Goal: Communication & Community: Answer question/provide support

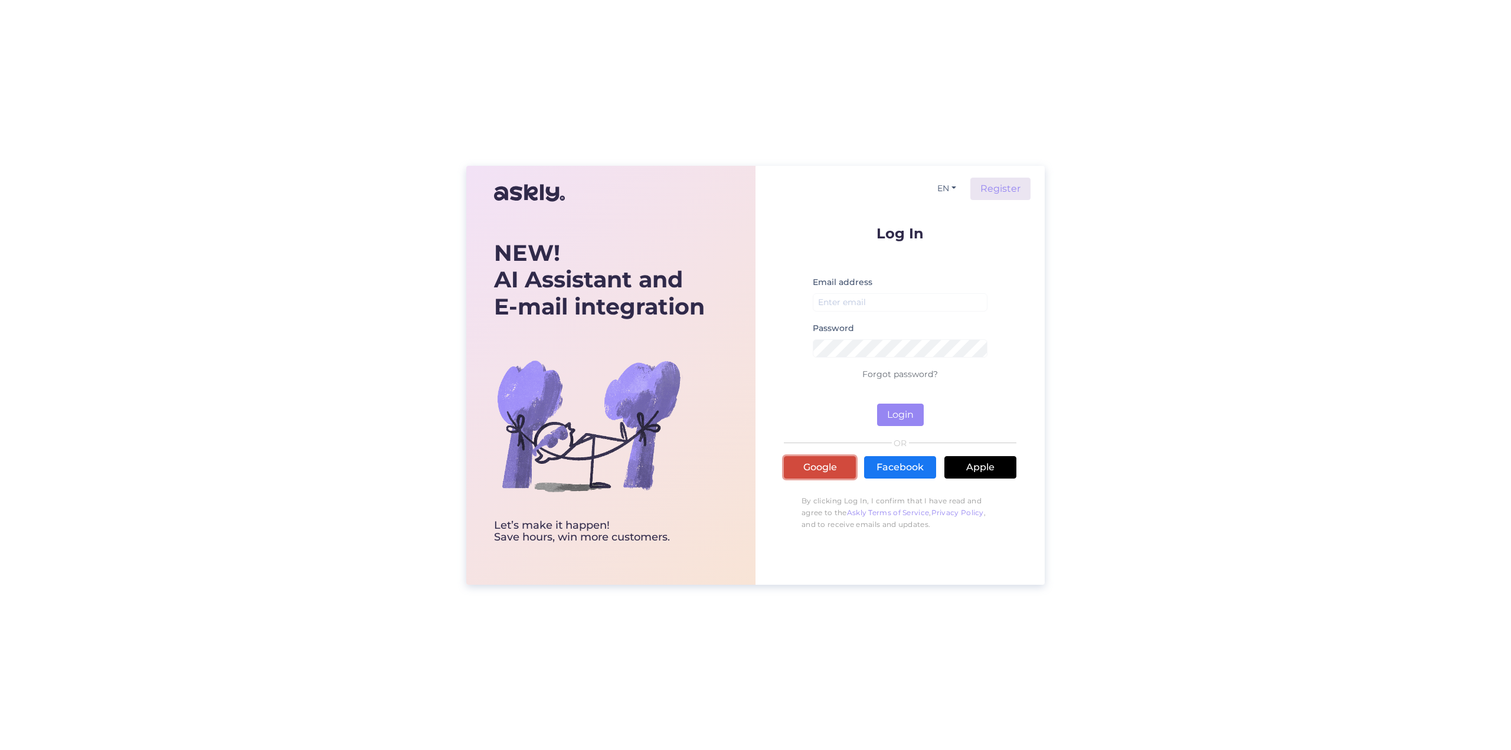
click at [839, 469] on link "Google" at bounding box center [820, 467] width 72 height 22
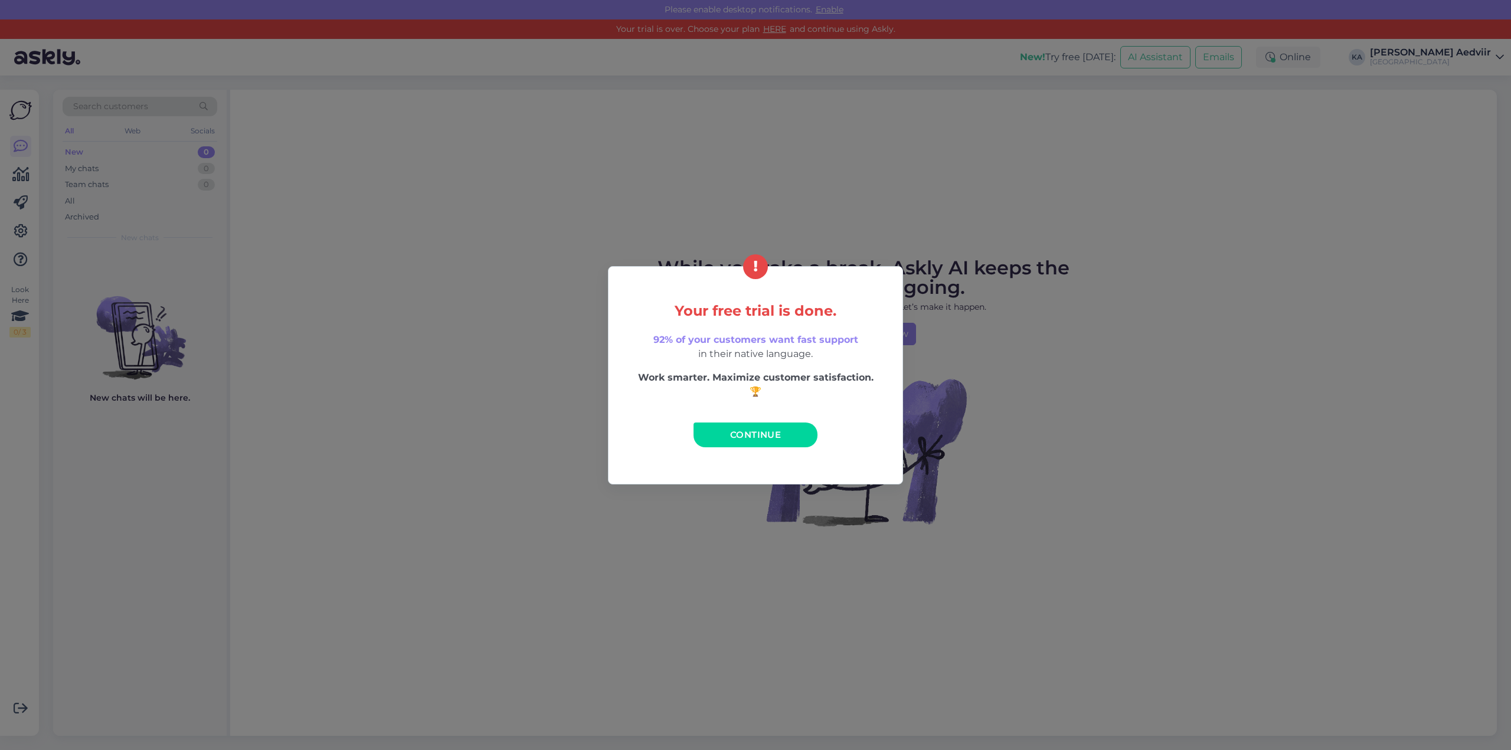
click at [771, 439] on span "Continue" at bounding box center [755, 434] width 51 height 11
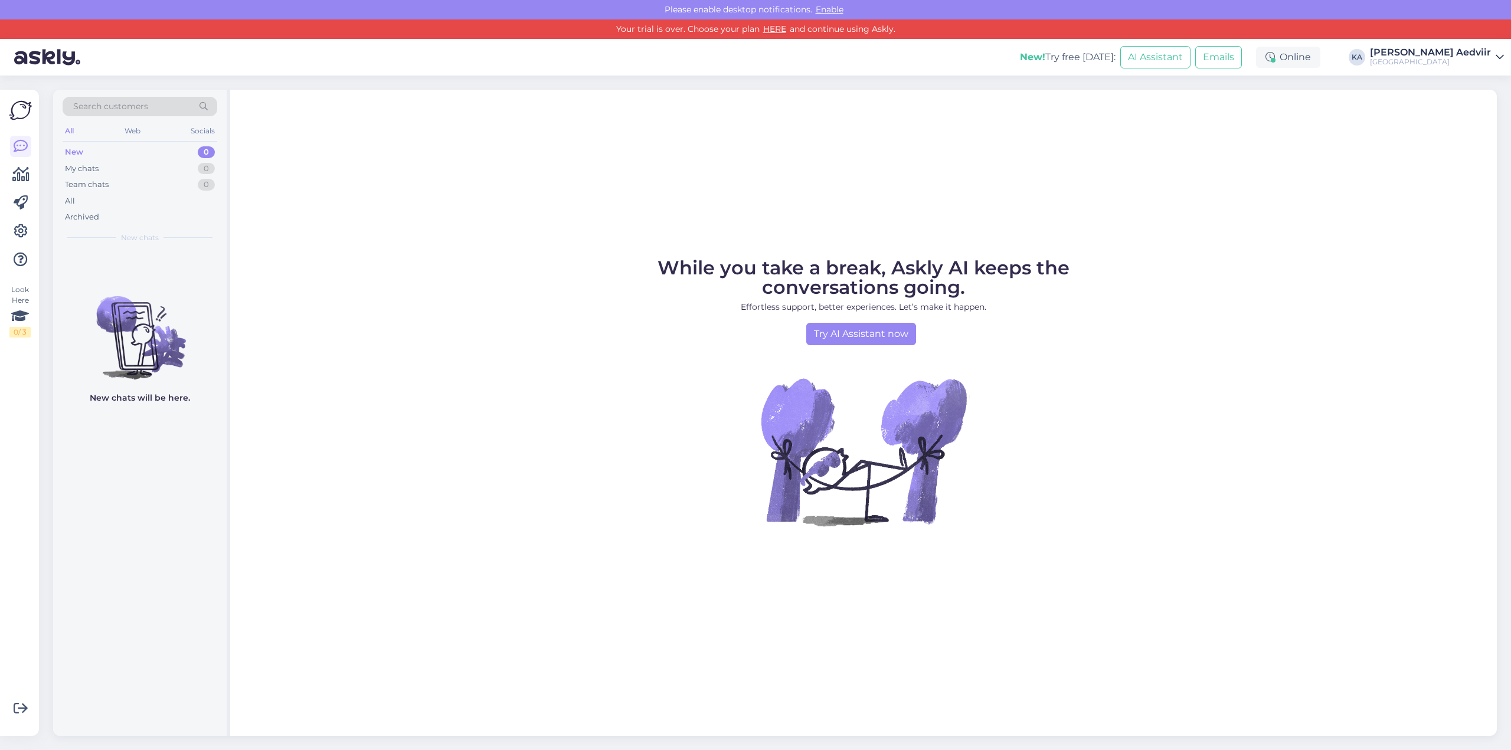
click at [1444, 57] on div "[PERSON_NAME] Aedviir" at bounding box center [1430, 52] width 121 height 9
click at [1340, 143] on div "Log out" at bounding box center [1418, 139] width 172 height 21
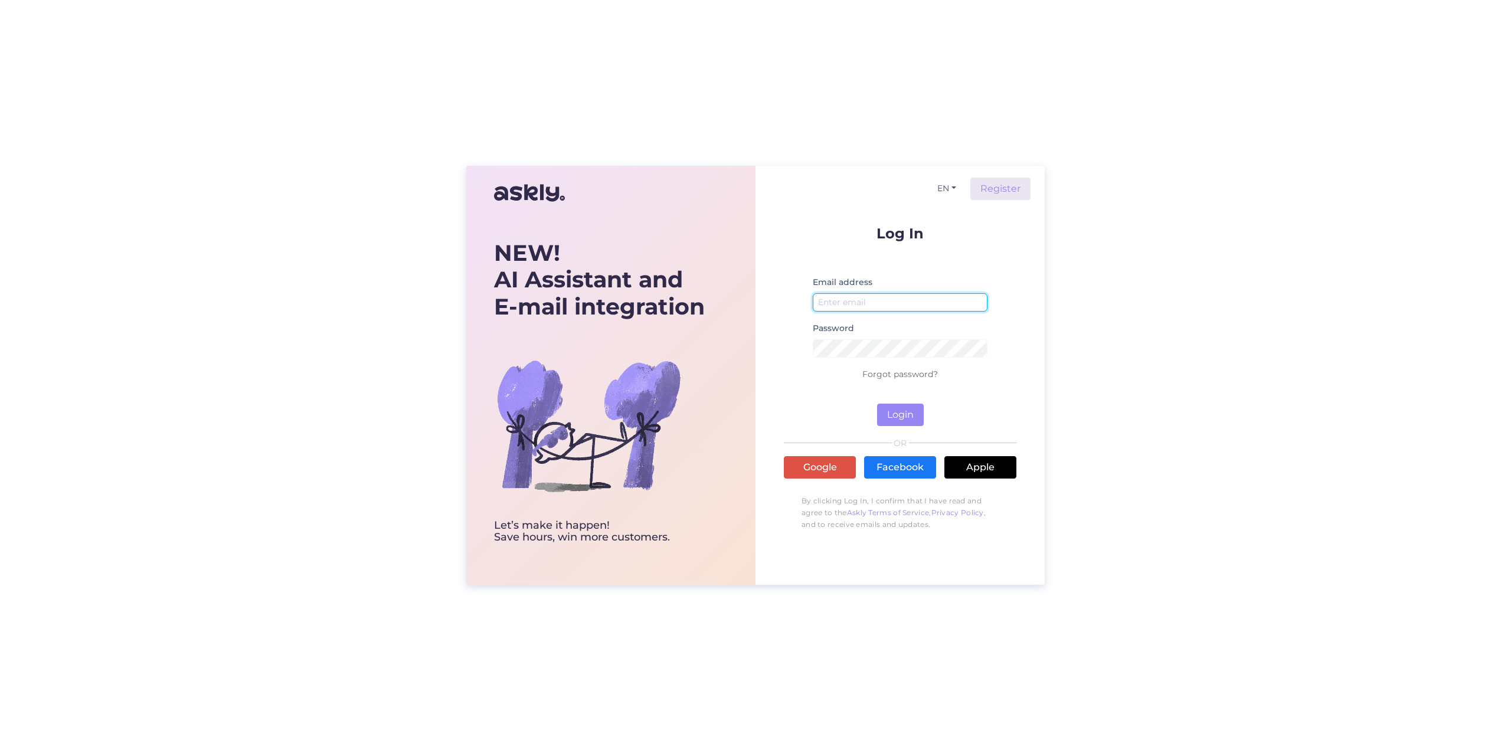
click at [889, 310] on input "email" at bounding box center [900, 302] width 175 height 18
click at [847, 296] on input "email" at bounding box center [900, 302] width 175 height 18
type input "k"
type input "[EMAIL_ADDRESS][DOMAIN_NAME]"
click at [877, 404] on button "Login" at bounding box center [900, 415] width 47 height 22
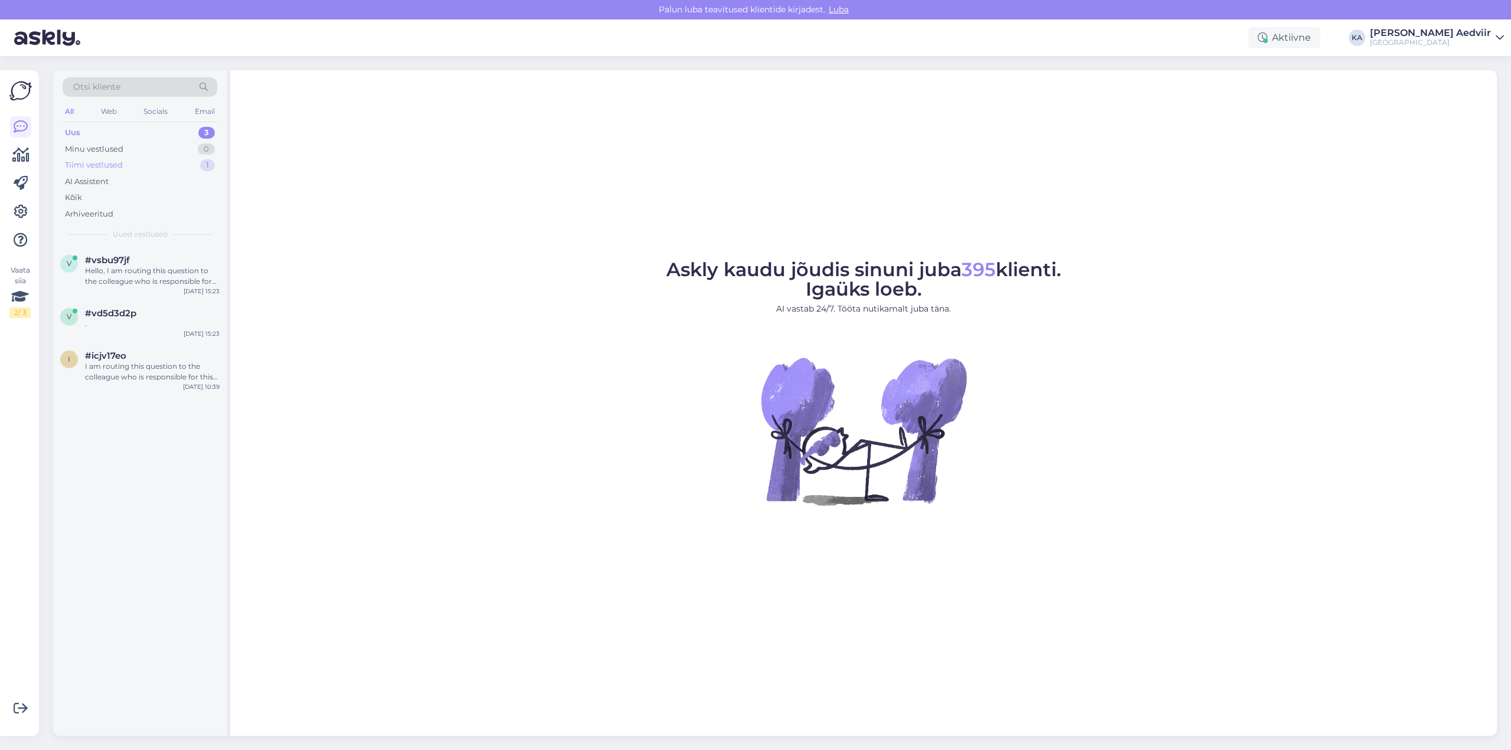
click at [112, 164] on div "Tiimi vestlused" at bounding box center [94, 165] width 58 height 12
click at [112, 262] on span "#4wkzlk8f" at bounding box center [109, 260] width 49 height 11
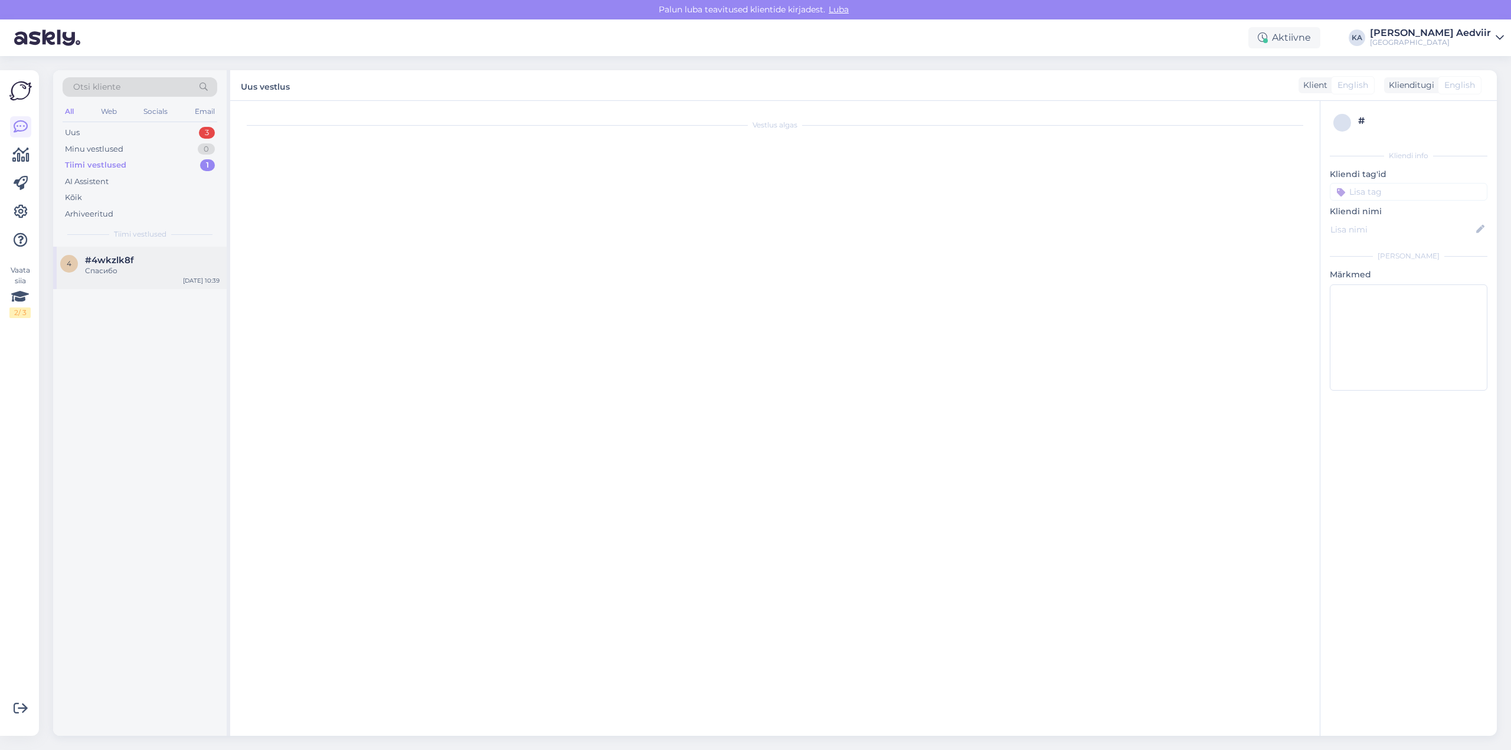
scroll to position [1291, 0]
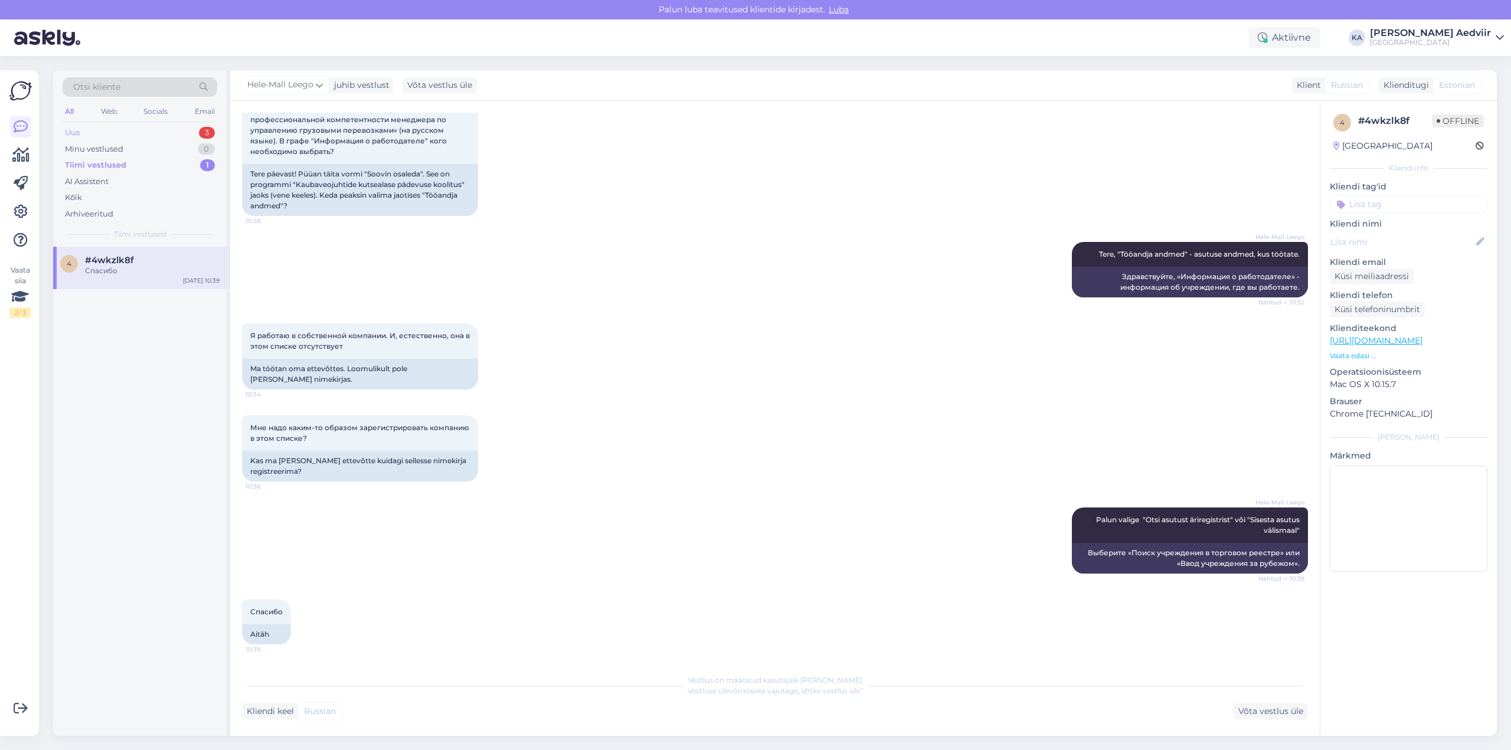
click at [98, 133] on div "Uus 3" at bounding box center [140, 133] width 155 height 17
click at [114, 272] on div "Hello, I am routing this question to the colleague who is responsible for this …" at bounding box center [152, 276] width 135 height 21
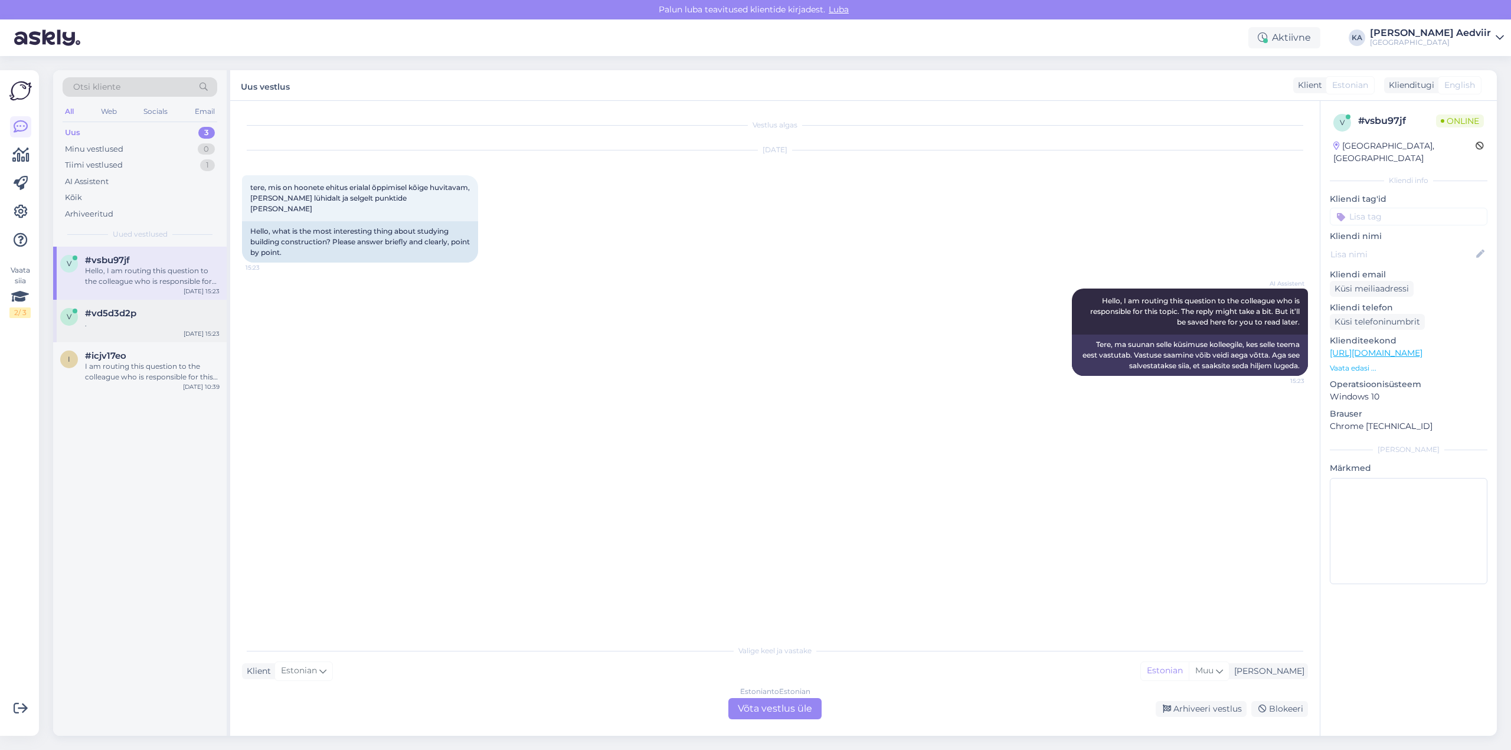
drag, startPoint x: 128, startPoint y: 321, endPoint x: 127, endPoint y: 314, distance: 7.1
click at [127, 316] on div "#vd5d3d2p ." at bounding box center [152, 318] width 135 height 21
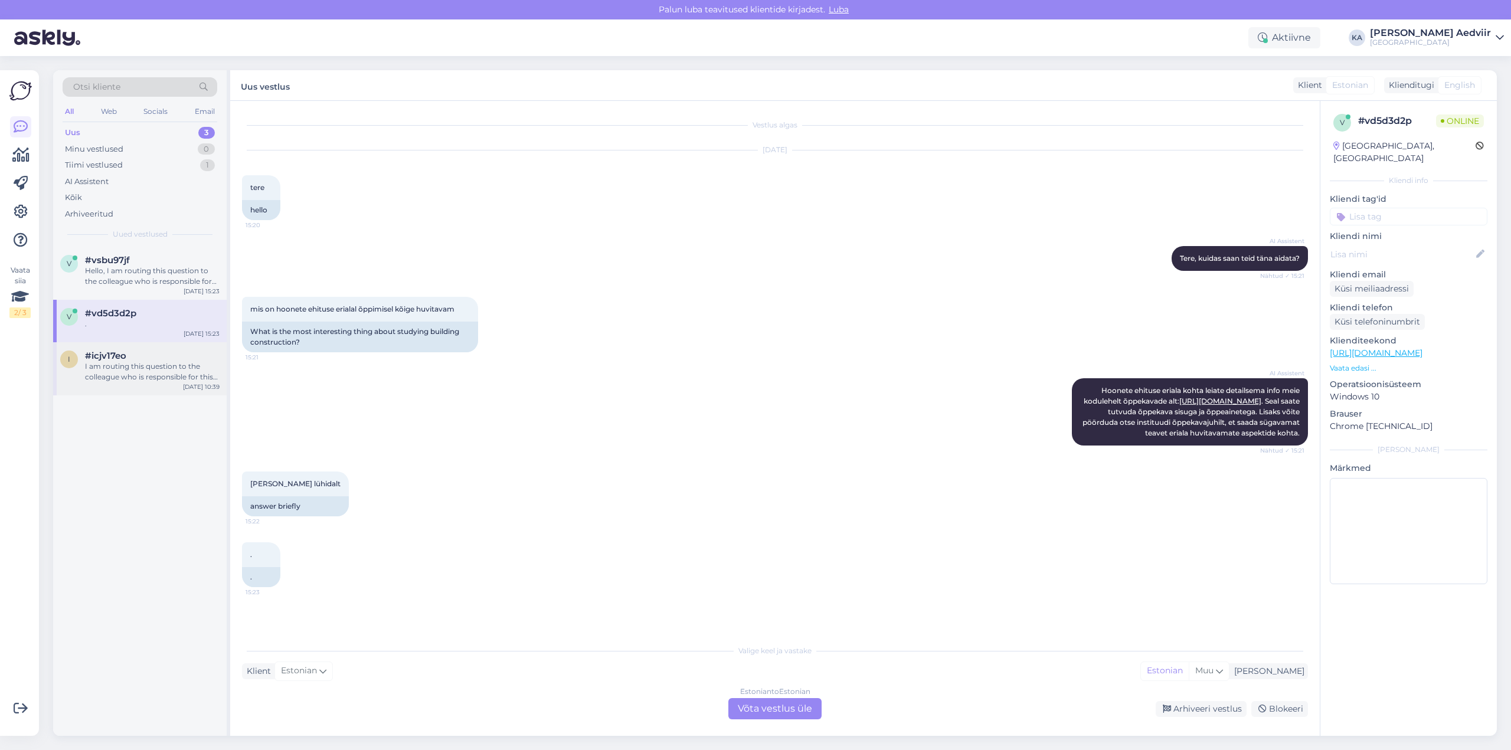
click at [124, 365] on div "I am routing this question to the colleague who is responsible for this topic. …" at bounding box center [152, 371] width 135 height 21
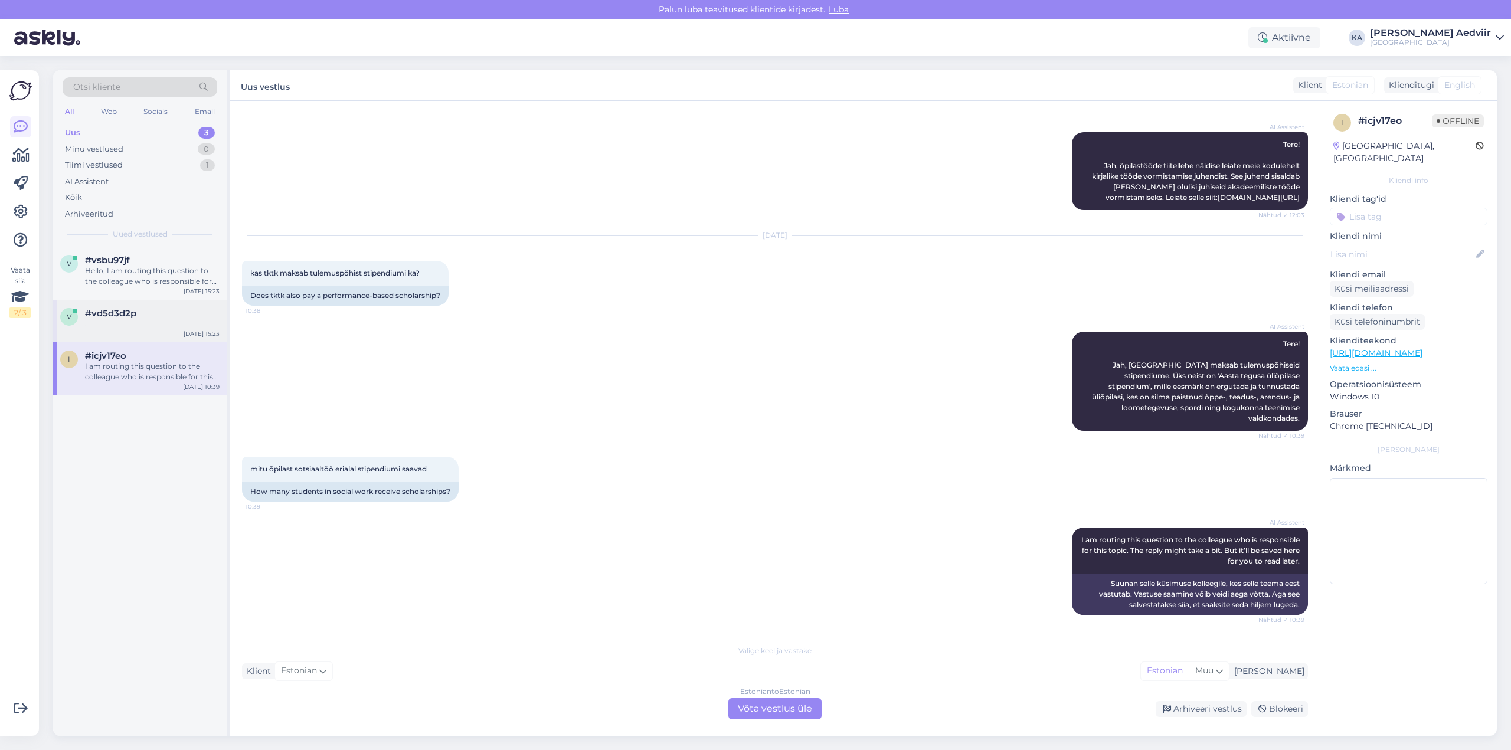
click at [139, 316] on div "#vd5d3d2p" at bounding box center [152, 313] width 135 height 11
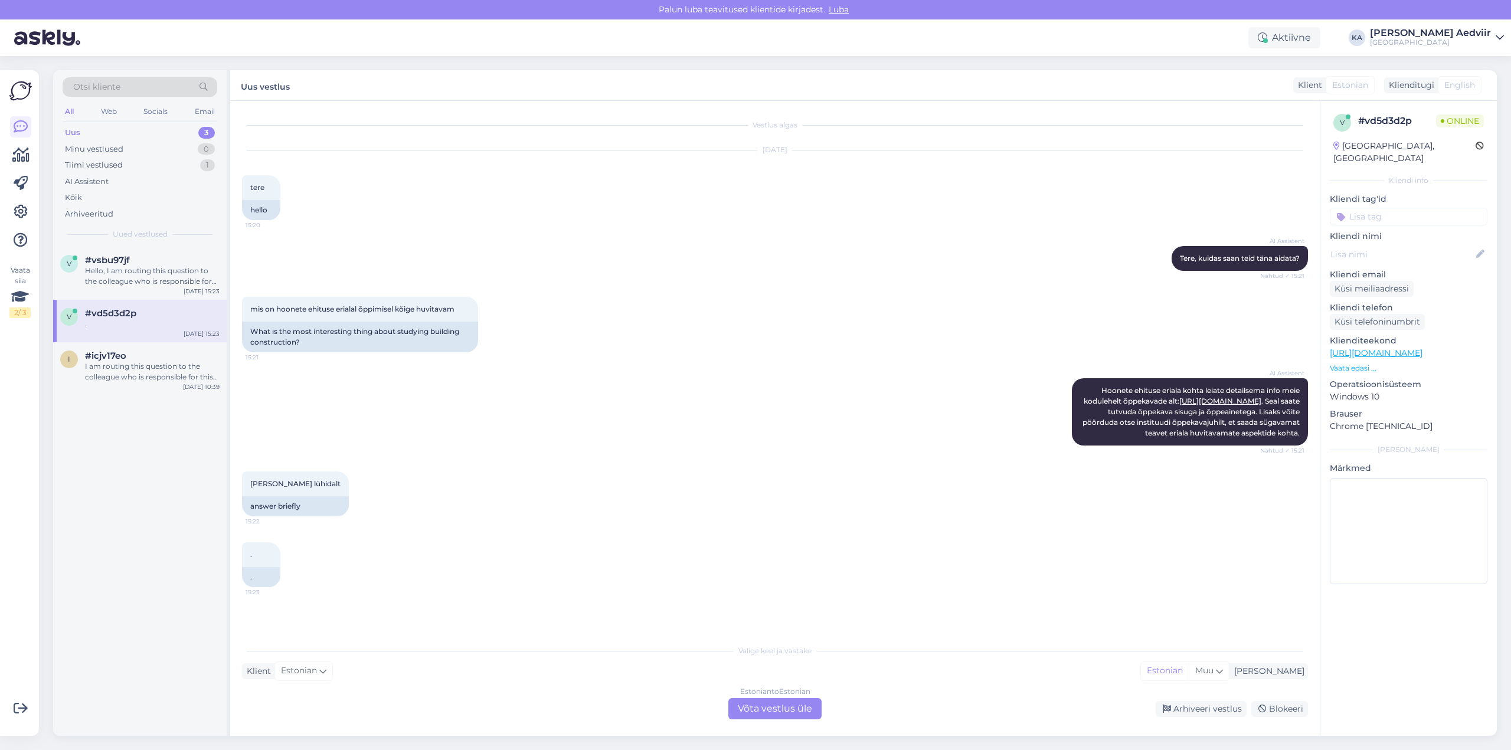
scroll to position [0, 0]
click at [136, 278] on div "Hello, I am routing this question to the colleague who is responsible for this …" at bounding box center [152, 276] width 135 height 21
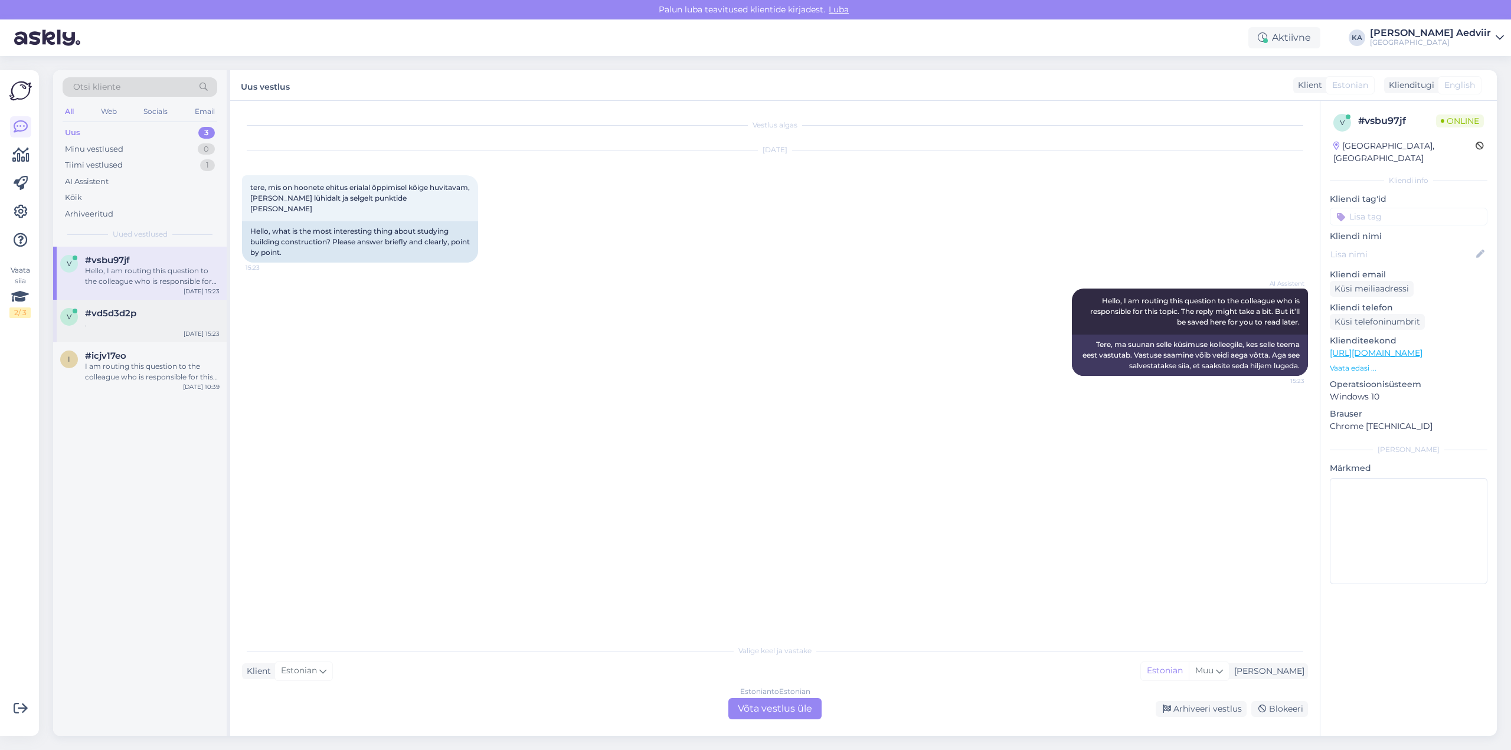
click at [112, 315] on span "#vd5d3d2p" at bounding box center [110, 313] width 51 height 11
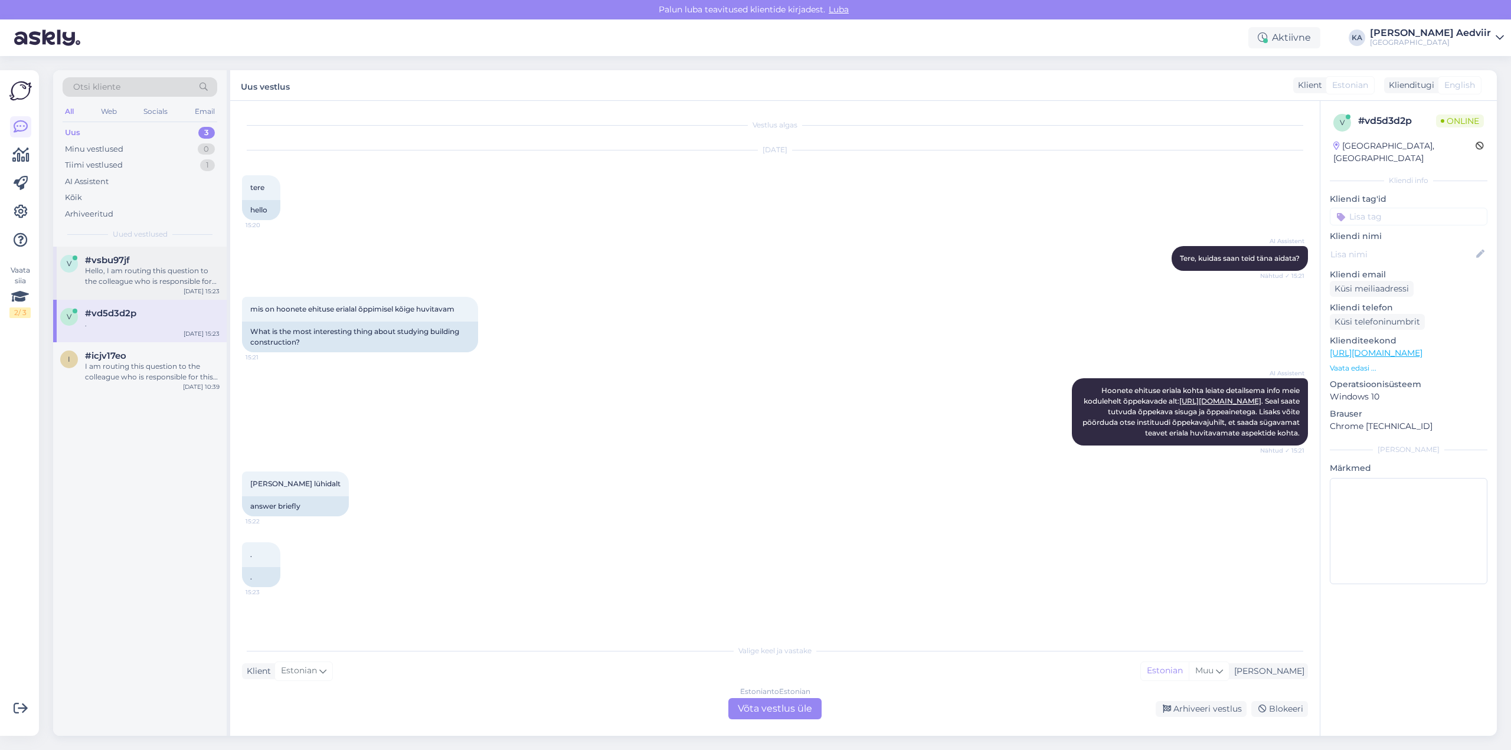
click at [141, 278] on div "Hello, I am routing this question to the colleague who is responsible for this …" at bounding box center [152, 276] width 135 height 21
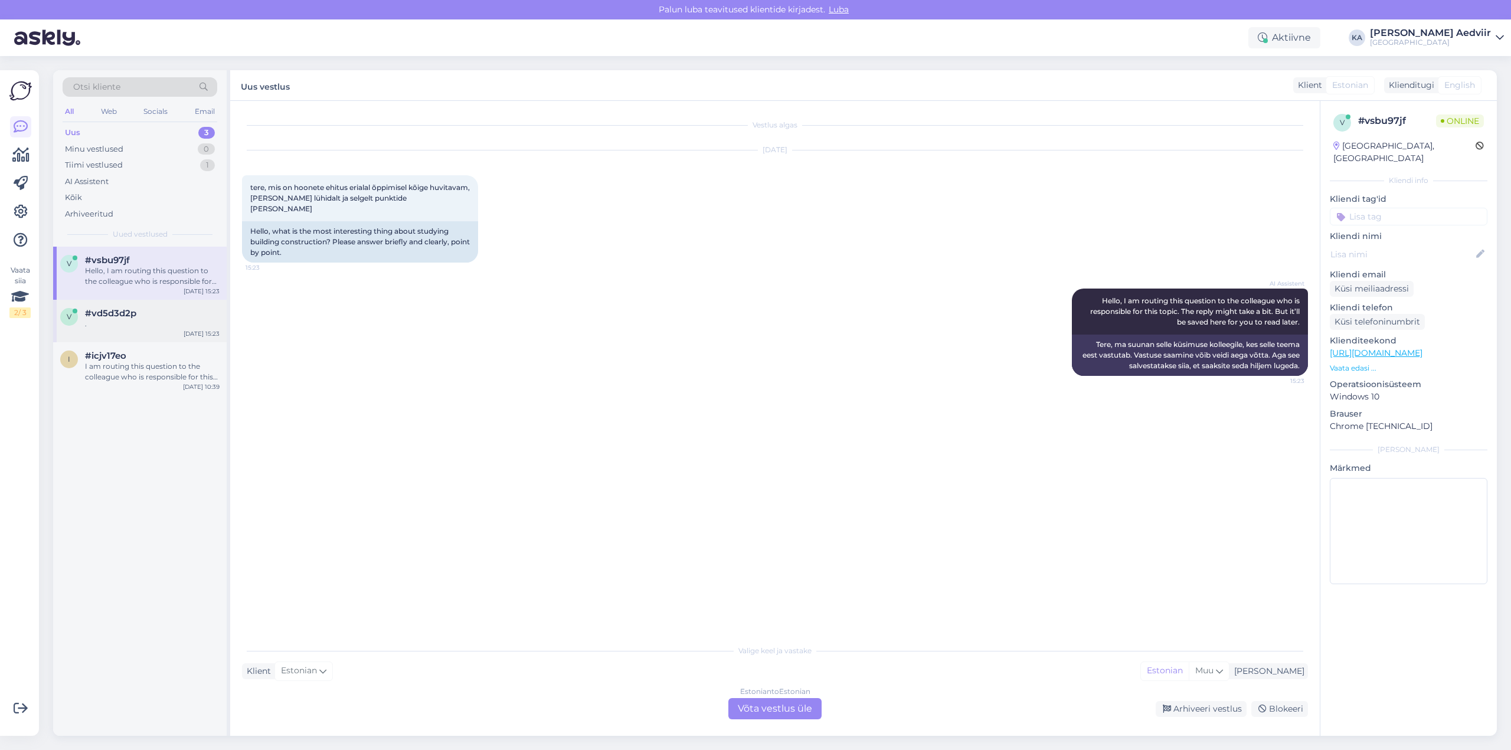
click at [173, 320] on div "." at bounding box center [152, 324] width 135 height 11
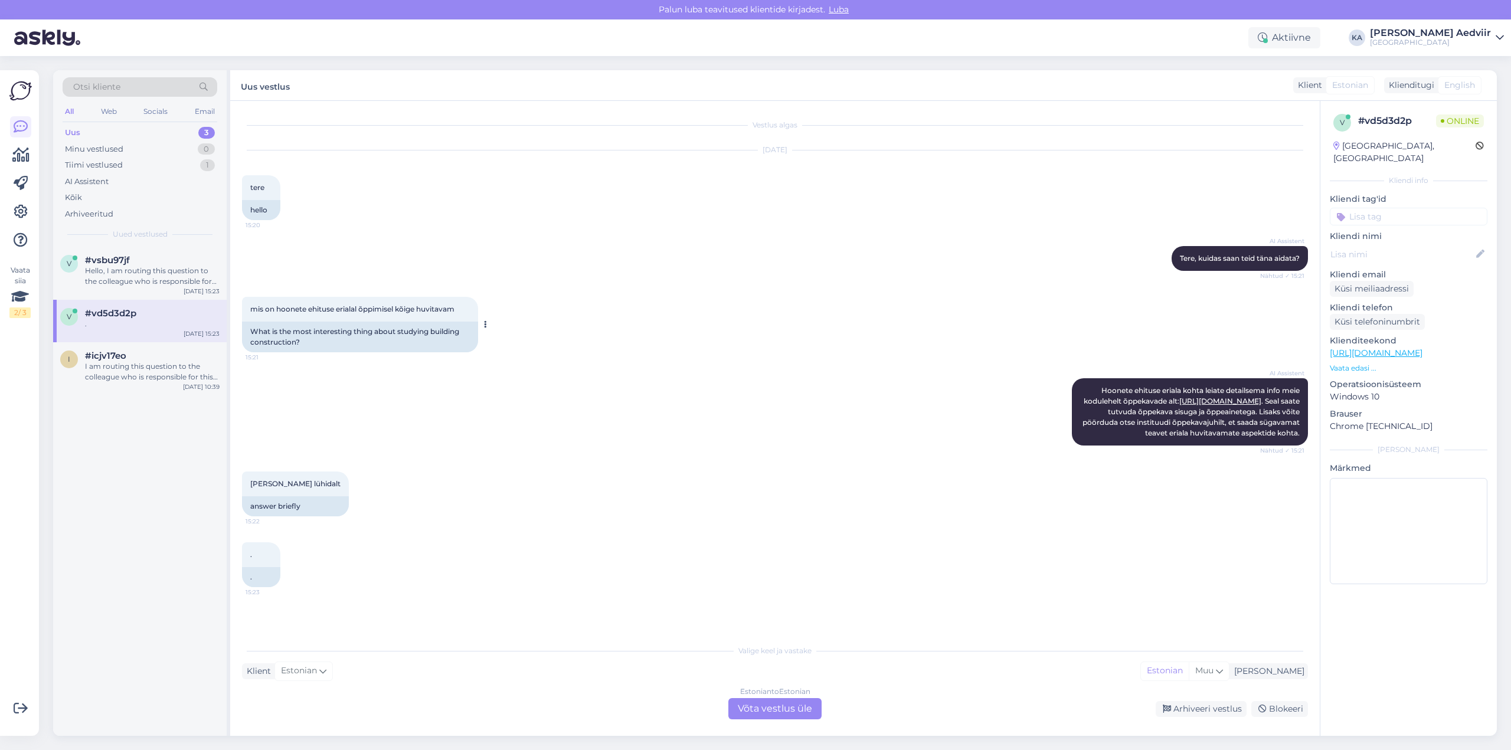
click at [485, 326] on icon at bounding box center [485, 324] width 3 height 7
click at [494, 404] on div "AI Assistent [PERSON_NAME] ehituse eriala kohta leiate detailsema info meie kod…" at bounding box center [775, 411] width 1066 height 93
click at [148, 386] on div "i #icjv17eo I am routing this question to the colleague who is responsible for …" at bounding box center [140, 368] width 174 height 53
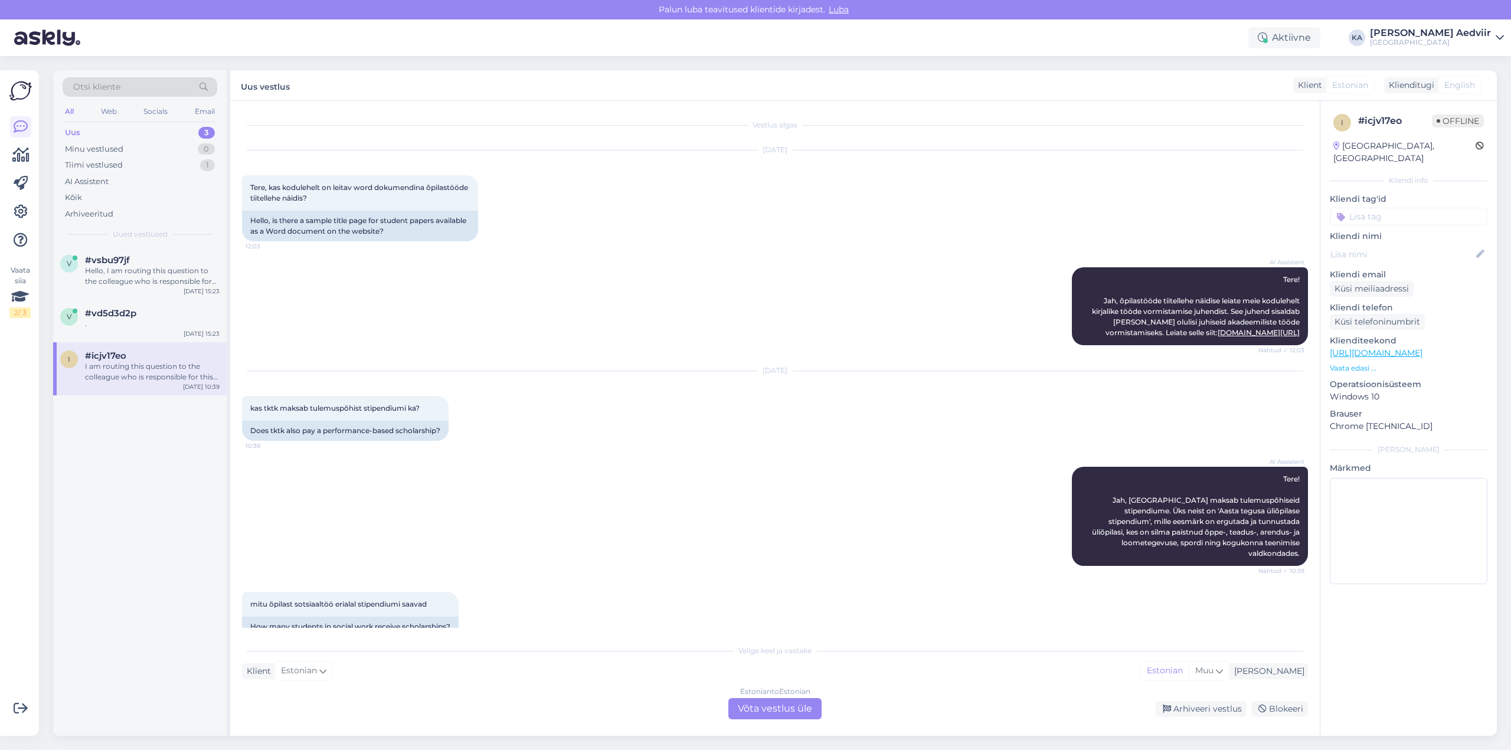
scroll to position [146, 0]
